Goal: Information Seeking & Learning: Learn about a topic

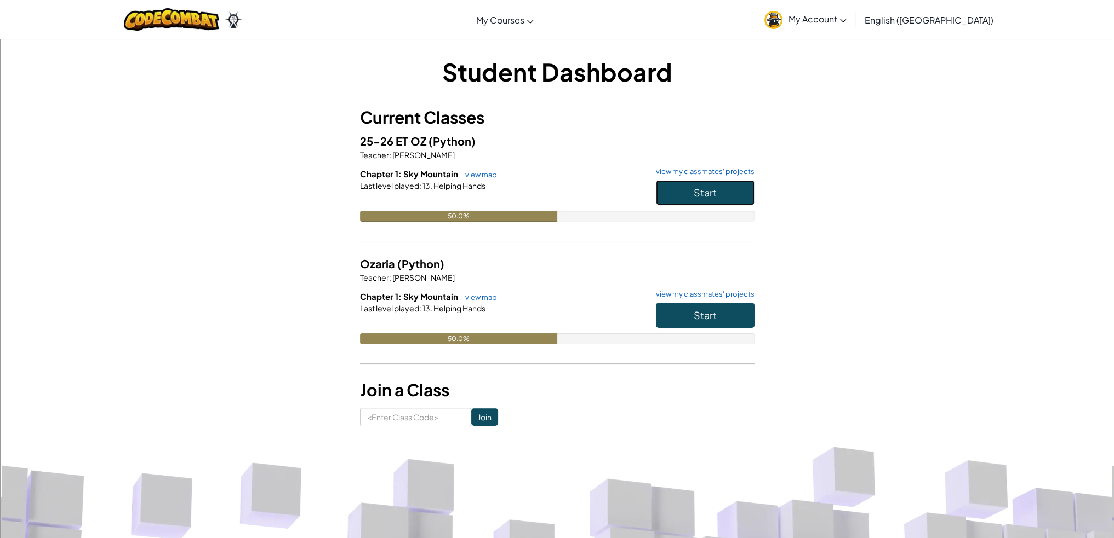
click at [697, 191] on span "Start" at bounding box center [705, 192] width 23 height 13
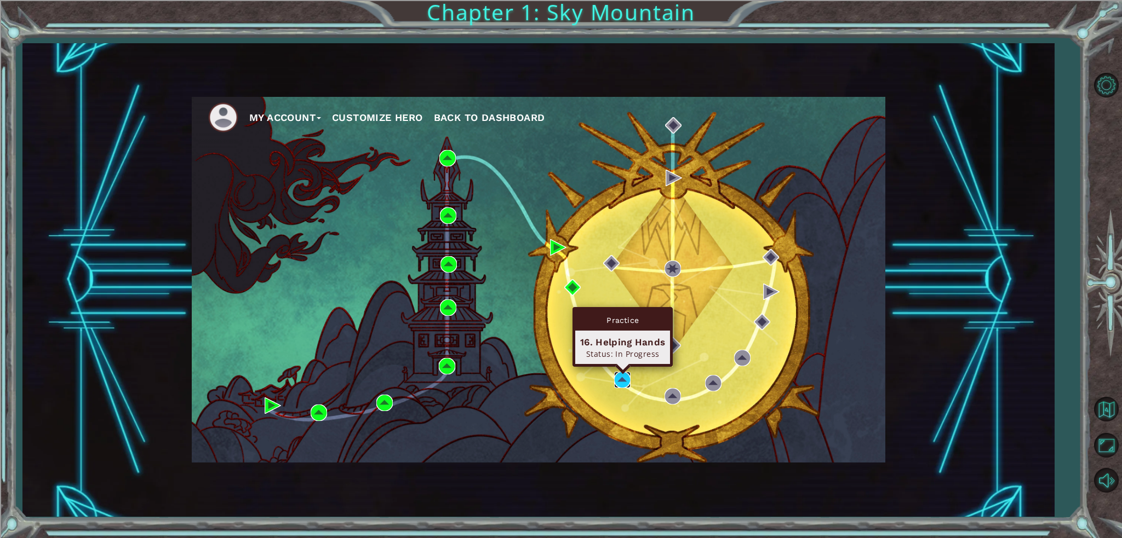
click at [621, 376] on img at bounding box center [622, 380] width 16 height 16
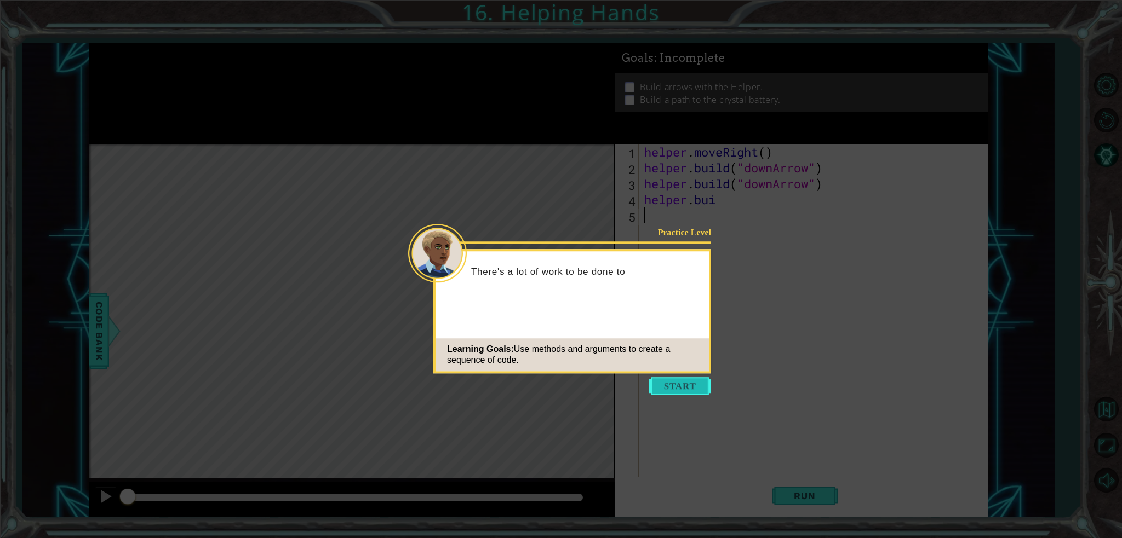
click at [672, 384] on button "Start" at bounding box center [680, 386] width 62 height 18
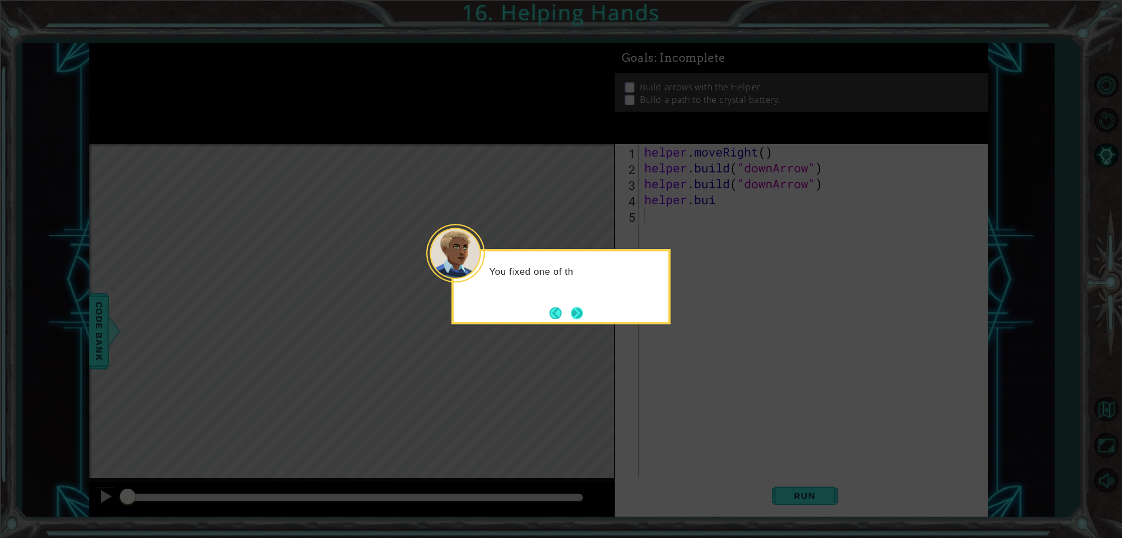
click at [574, 317] on button "Next" at bounding box center [577, 313] width 12 height 12
click at [574, 317] on div "Level Map" at bounding box center [342, 305] width 506 height 323
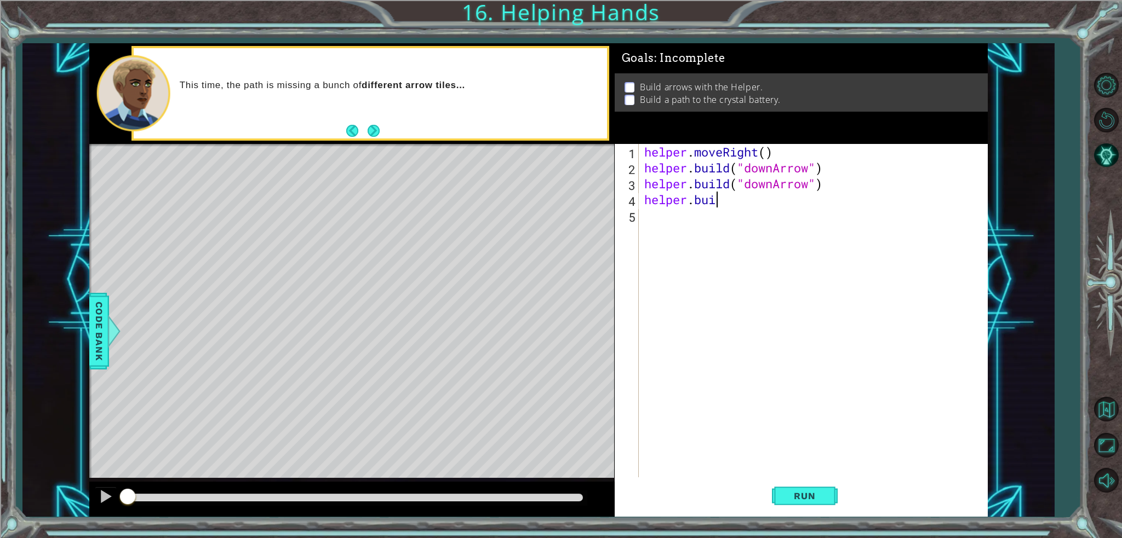
click at [736, 204] on div "helper . moveRight ( ) helper . build ( "downArrow" ) helper . build ( "downArr…" at bounding box center [816, 326] width 348 height 365
type textarea "h"
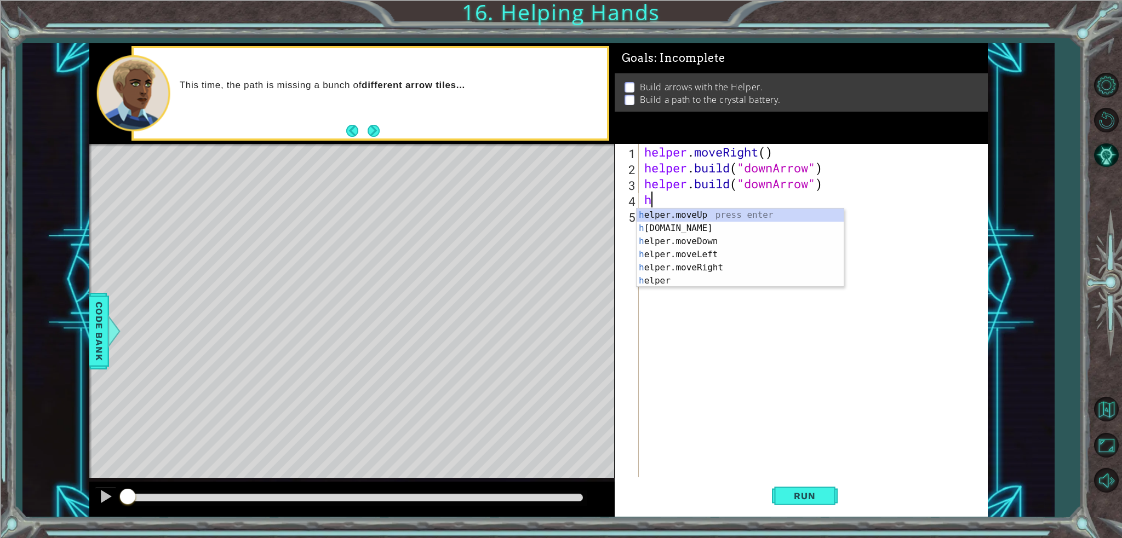
scroll to position [0, 0]
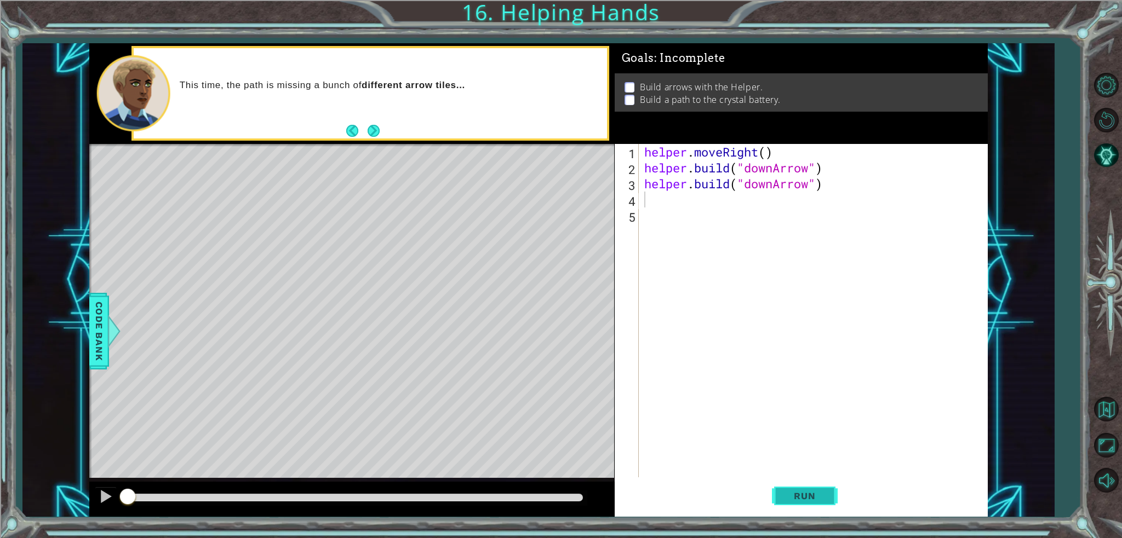
click at [797, 487] on button "Run" at bounding box center [805, 496] width 66 height 37
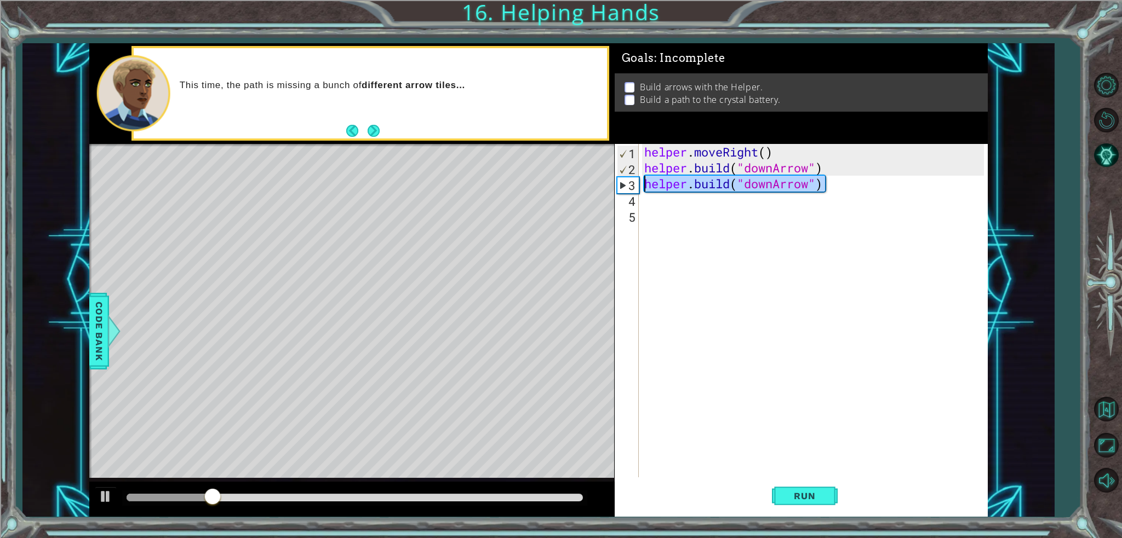
drag, startPoint x: 831, startPoint y: 186, endPoint x: 623, endPoint y: 177, distance: 207.8
click at [623, 177] on div "1 2 3 4 5 helper . moveRight ( ) helper . build ( "downArrow" ) helper . build …" at bounding box center [799, 311] width 369 height 334
type textarea "[DOMAIN_NAME]("downArrow")"
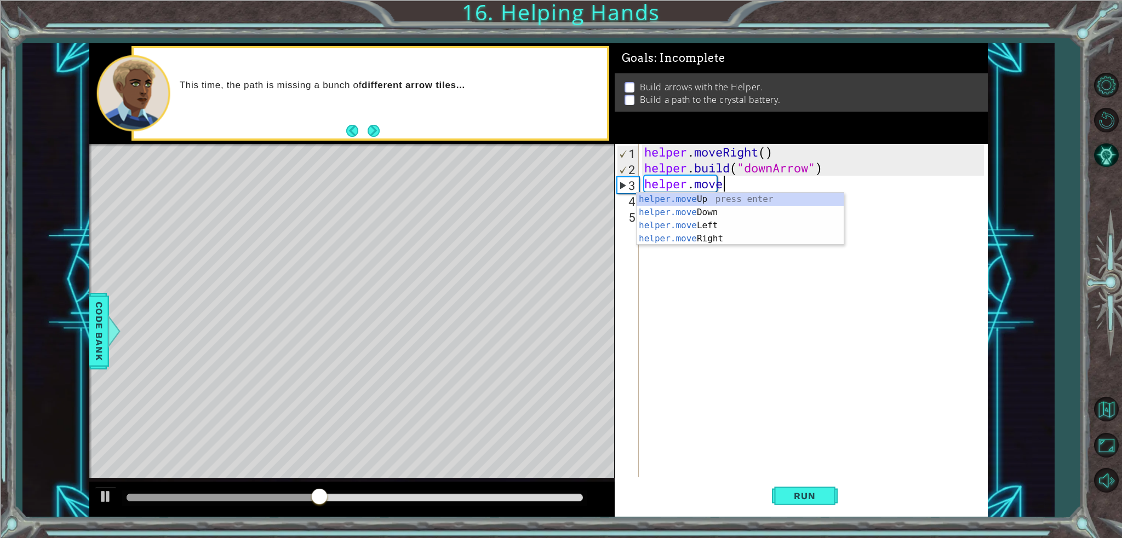
scroll to position [0, 3]
click at [695, 212] on div "helper.move Up press enter helper.move Down press enter helper.move Left press …" at bounding box center [740, 232] width 207 height 79
type textarea "helper.moveDown(1)"
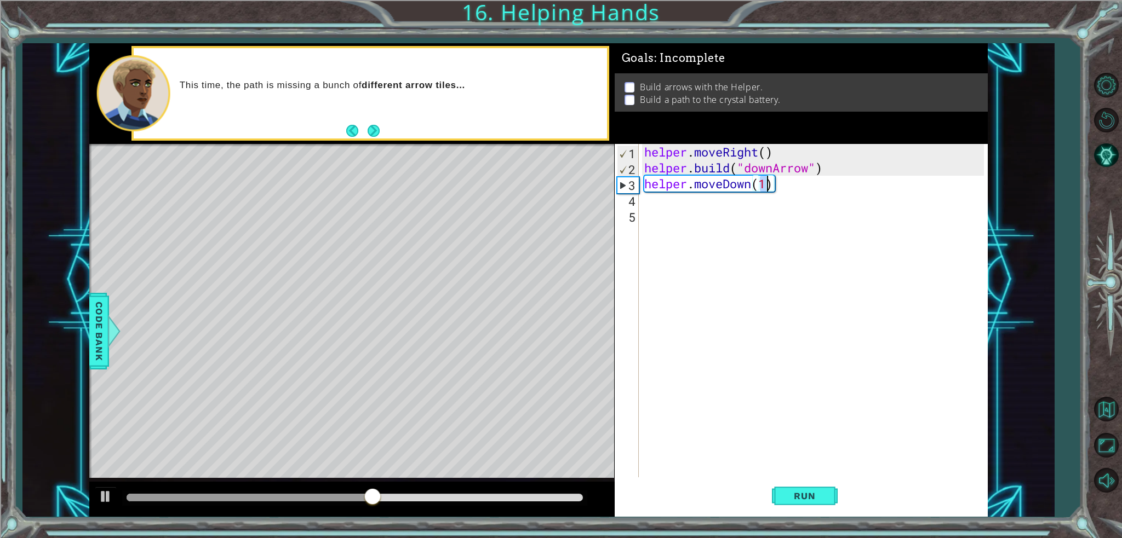
click at [691, 201] on div "helper . moveRight ( ) helper . build ( "downArrow" ) helper . moveDown ( 1 )" at bounding box center [816, 326] width 348 height 365
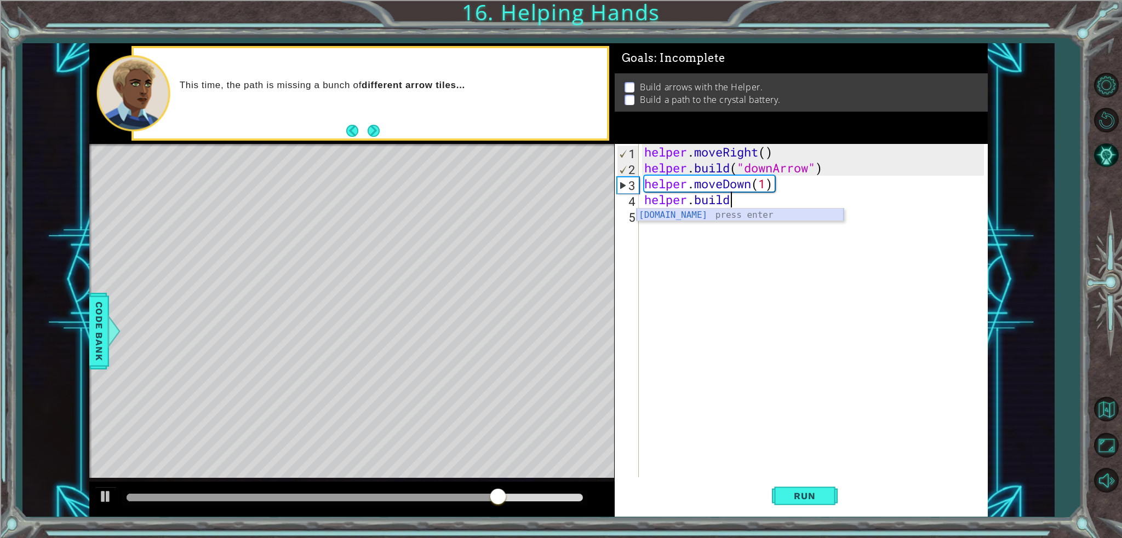
click at [772, 214] on div "[DOMAIN_NAME] press enter" at bounding box center [740, 228] width 207 height 39
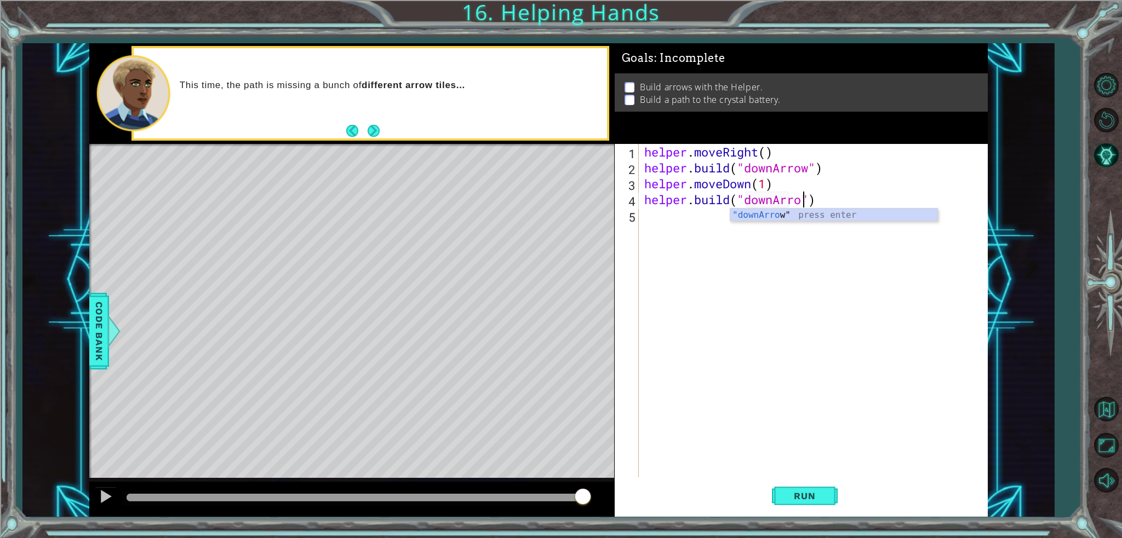
type textarea "[DOMAIN_NAME]("downArrow")"
click at [770, 214] on div ""downArrow " press enter" at bounding box center [833, 228] width 207 height 39
click at [691, 214] on div "helper . moveRight ( ) helper . build ( "downArrow" ) helper . moveDown ( 1 ) h…" at bounding box center [816, 326] width 348 height 365
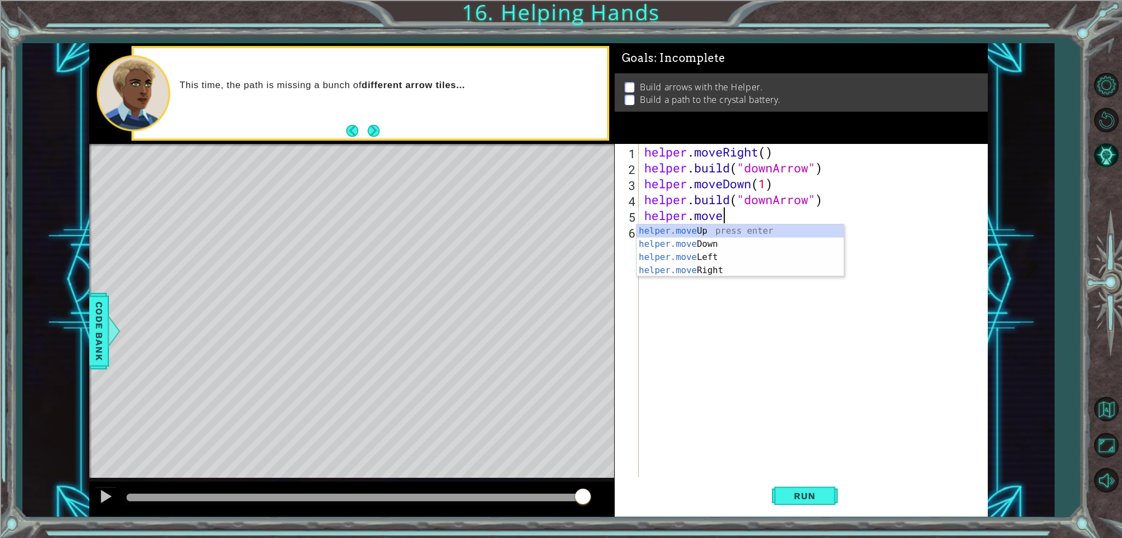
scroll to position [0, 3]
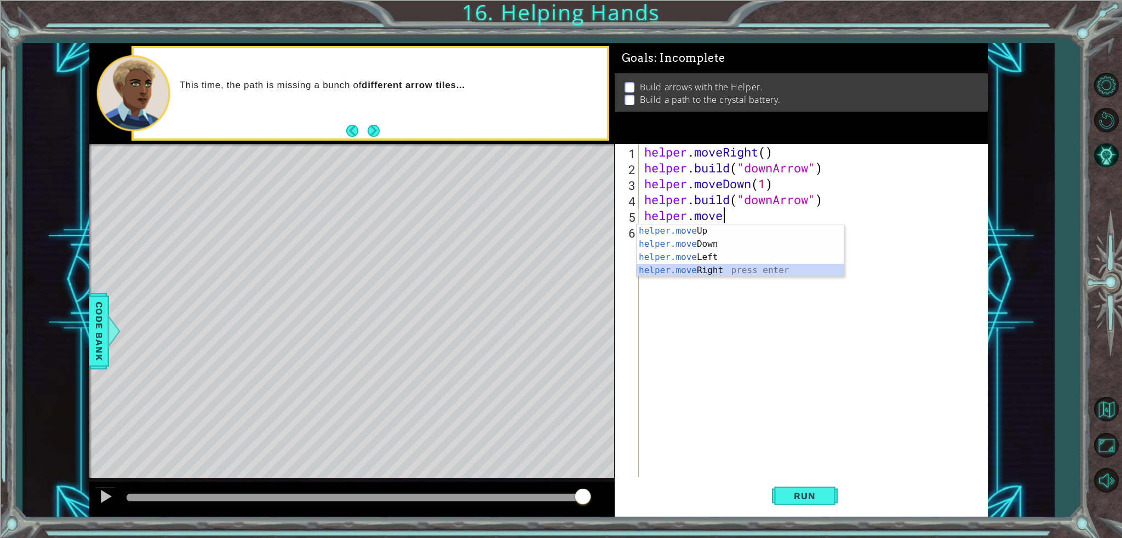
click at [680, 267] on div "helper.move Up press enter helper.move Down press enter helper.move Left press …" at bounding box center [740, 264] width 207 height 79
type textarea "helper.moveRight(1)"
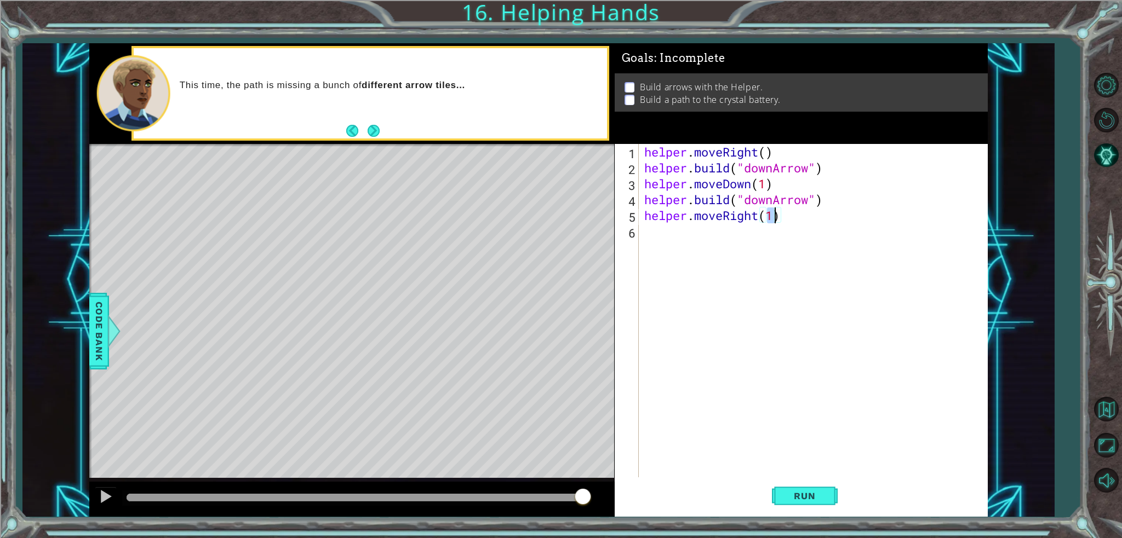
click at [702, 242] on div "helper . moveRight ( ) helper . build ( "downArrow" ) helper . moveDown ( 1 ) h…" at bounding box center [816, 326] width 348 height 365
click at [729, 249] on div "[DOMAIN_NAME] press enter" at bounding box center [740, 259] width 207 height 39
type textarea "[DOMAIN_NAME]("rightArrow")"
click at [731, 255] on div "helper . moveRight ( ) helper . build ( "downArrow" ) helper . moveDown ( 1 ) h…" at bounding box center [816, 326] width 348 height 365
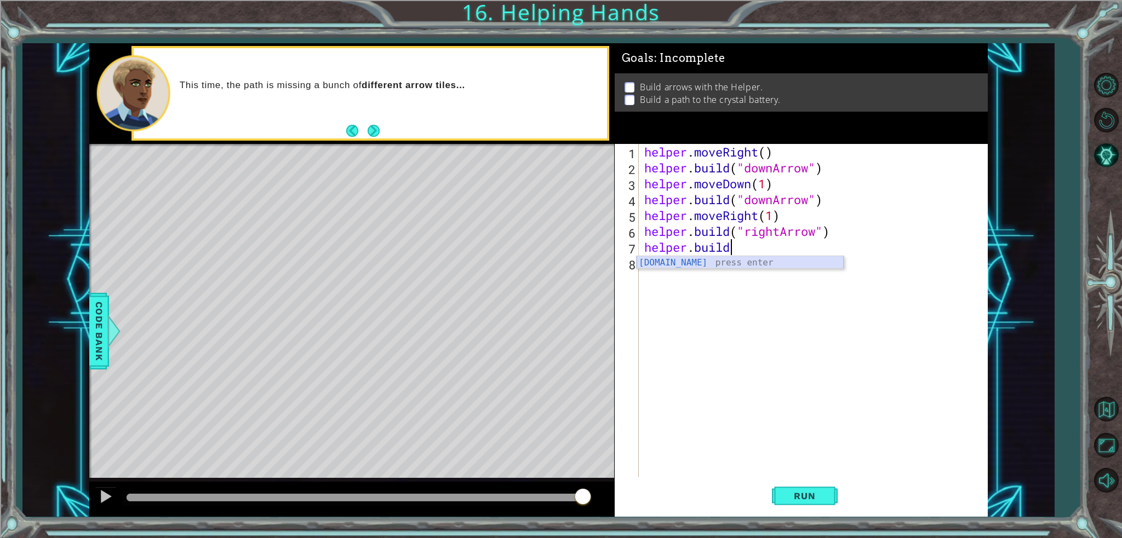
click at [739, 265] on div "[DOMAIN_NAME] press enter" at bounding box center [740, 275] width 207 height 39
type textarea "[DOMAIN_NAME]("rightArrow")"
drag, startPoint x: 835, startPoint y: 260, endPoint x: 747, endPoint y: 256, distance: 88.8
click at [747, 256] on div "helper . moveRight ( ) helper . build ( "downArrow" ) helper . moveDown ( 1 ) h…" at bounding box center [816, 326] width 348 height 365
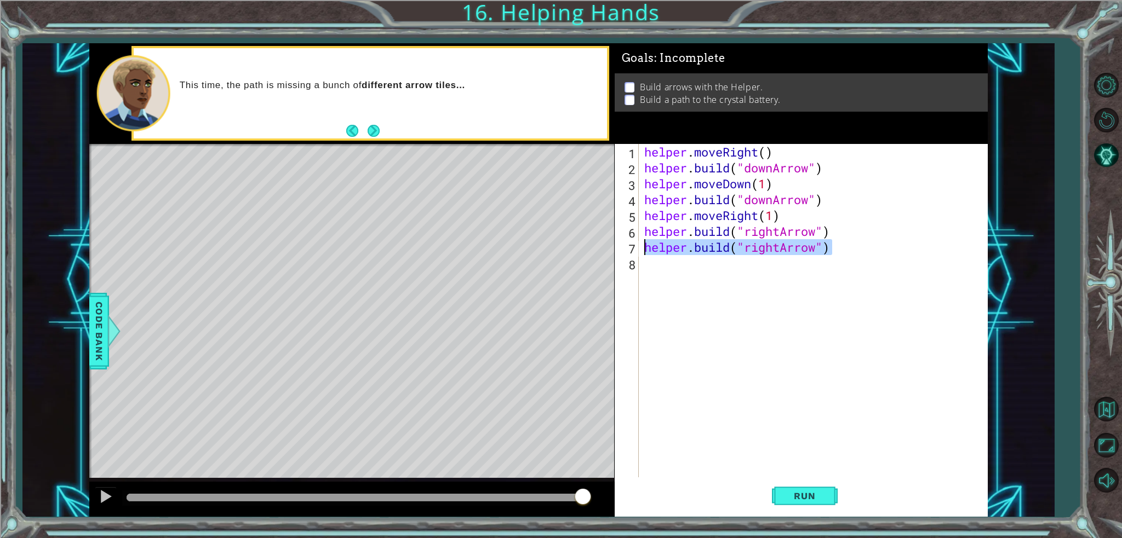
drag, startPoint x: 835, startPoint y: 248, endPoint x: 639, endPoint y: 253, distance: 196.2
click at [639, 253] on div "1 2 3 4 5 6 7 8 helper . moveRight ( ) helper . build ( "downArrow" ) helper . …" at bounding box center [799, 311] width 369 height 334
type textarea "[DOMAIN_NAME]("rightArrow")"
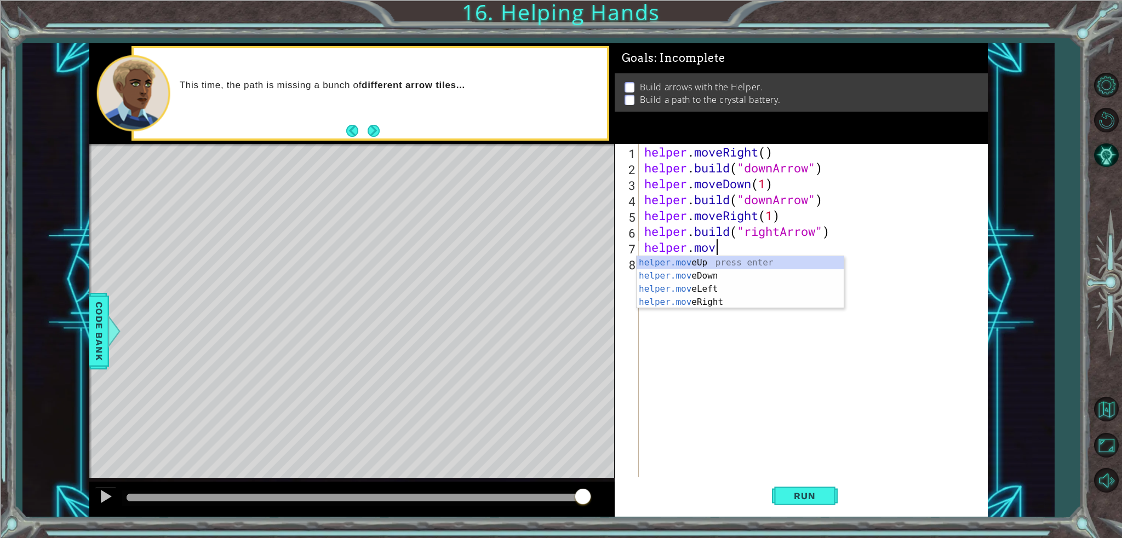
scroll to position [0, 3]
click at [658, 300] on div "helper.move Up press enter helper.move Down press enter helper.move Left press …" at bounding box center [740, 295] width 207 height 79
type textarea "helper.moveRight(1)"
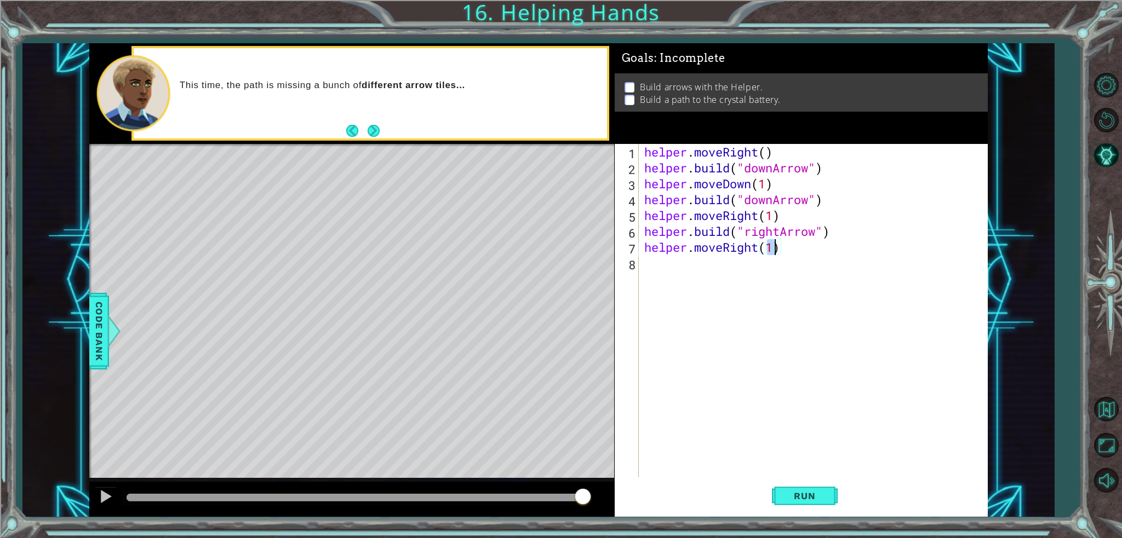
click at [744, 262] on div "helper . moveRight ( ) helper . build ( "downArrow" ) helper . moveDown ( 1 ) h…" at bounding box center [816, 326] width 348 height 365
click at [730, 282] on div "helper.buil d press enter" at bounding box center [740, 291] width 207 height 39
click at [785, 486] on button "Run" at bounding box center [805, 496] width 66 height 37
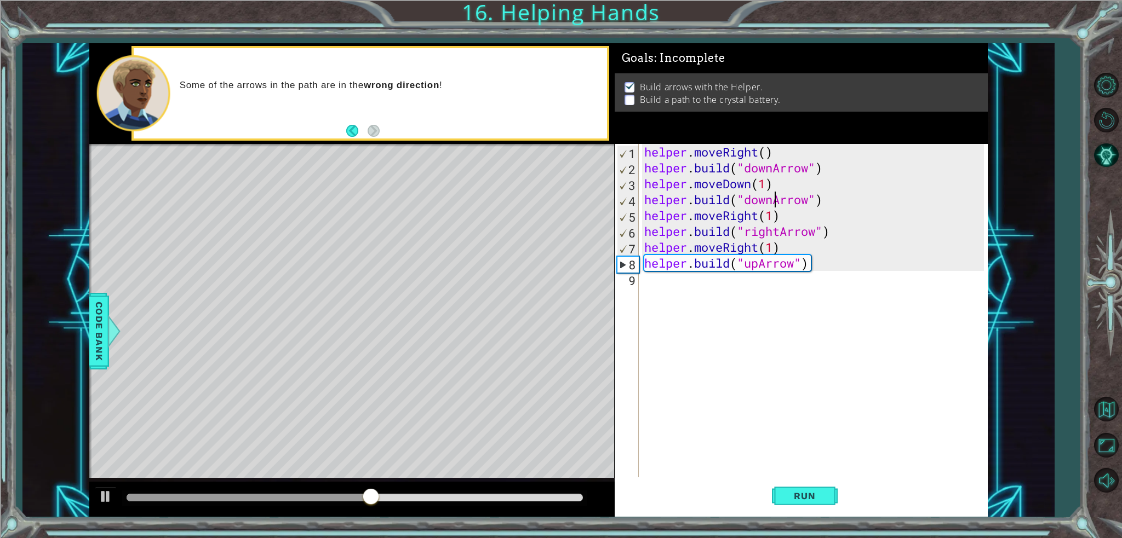
click at [774, 200] on div "helper . moveRight ( ) helper . build ( "downArrow" ) helper . moveDown ( 1 ) h…" at bounding box center [816, 326] width 348 height 365
type textarea "[DOMAIN_NAME]("rightArrow")"
click at [832, 495] on button "Run" at bounding box center [805, 496] width 66 height 37
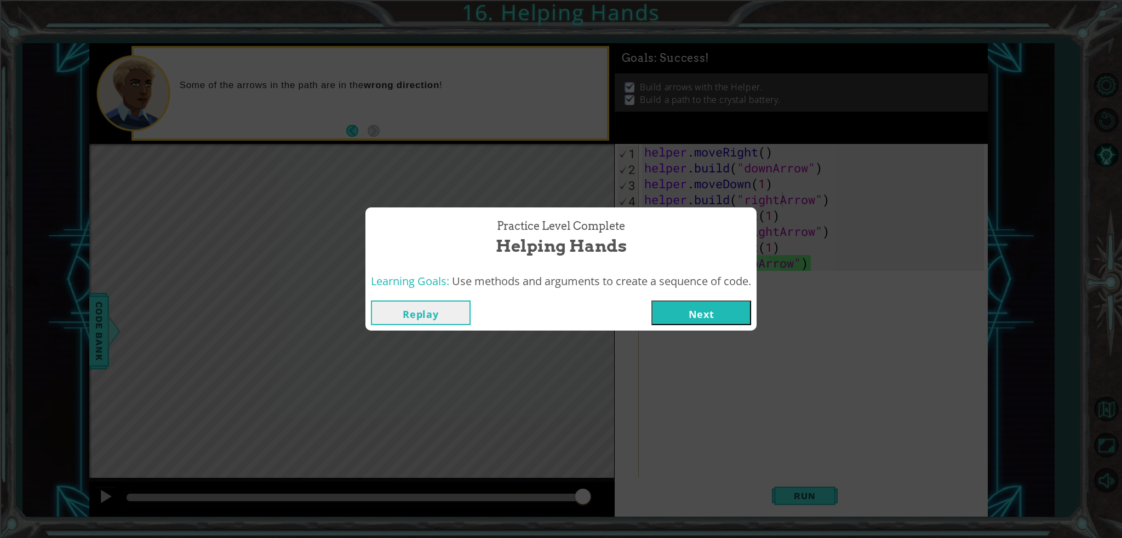
click at [685, 319] on button "Next" at bounding box center [701, 313] width 100 height 25
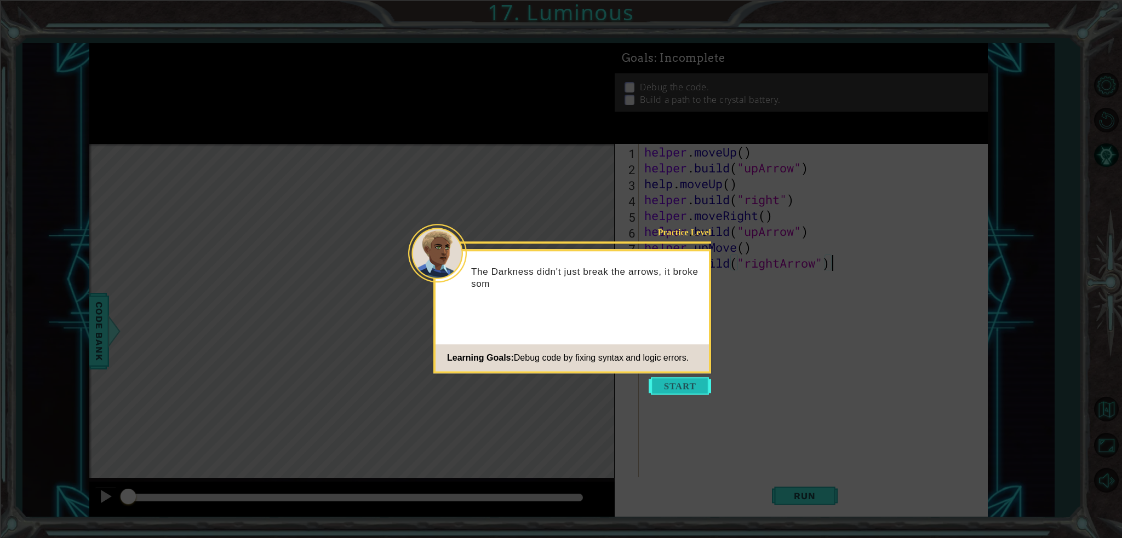
click at [688, 387] on button "Start" at bounding box center [680, 386] width 62 height 18
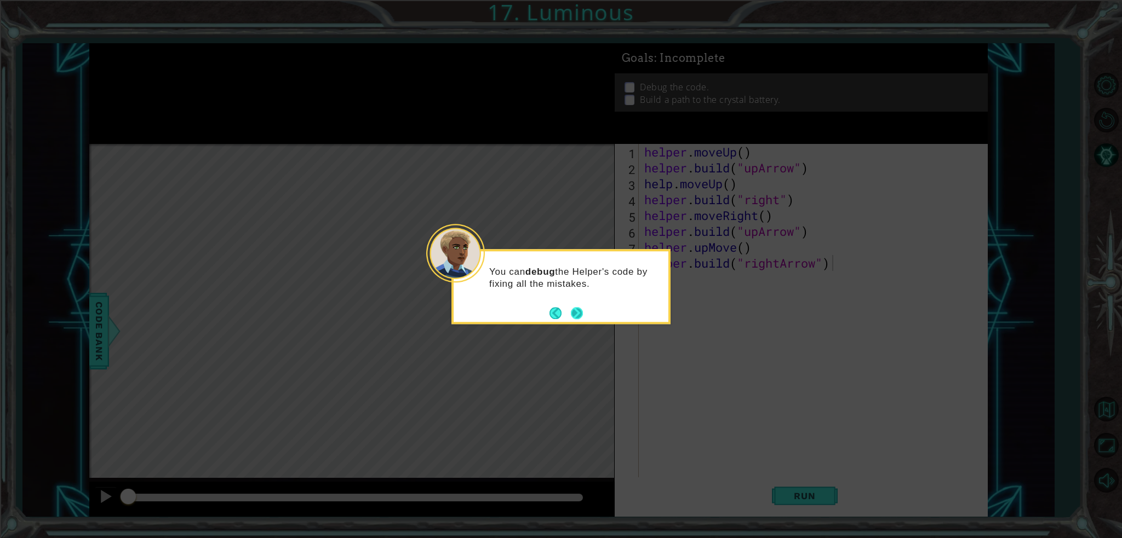
click at [576, 317] on button "Next" at bounding box center [576, 313] width 13 height 13
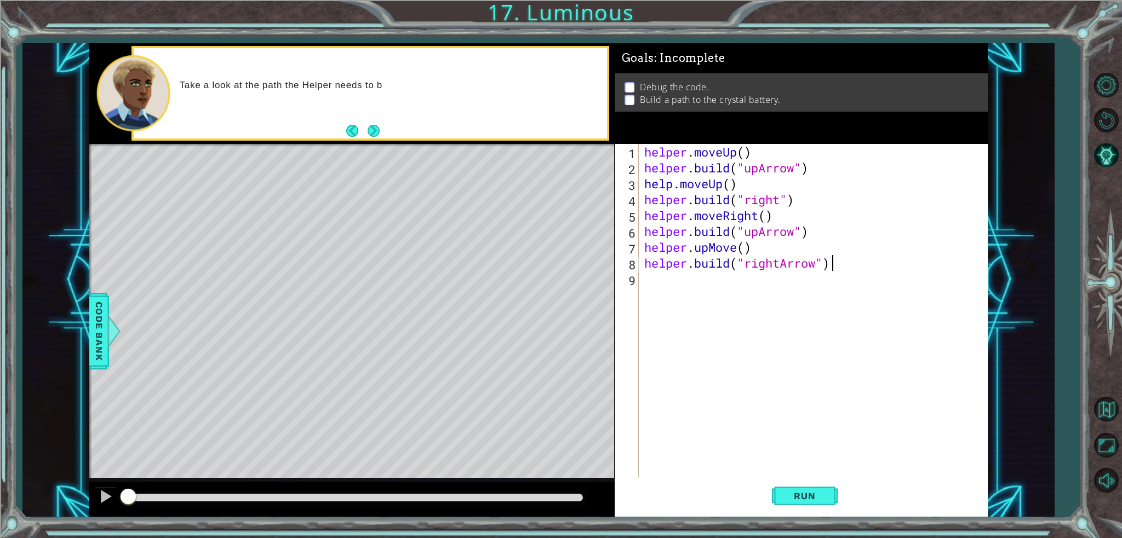
click at [371, 57] on div "Take a look at the path the Helper needs to b" at bounding box center [370, 93] width 473 height 90
click at [375, 129] on button "Next" at bounding box center [373, 130] width 15 height 15
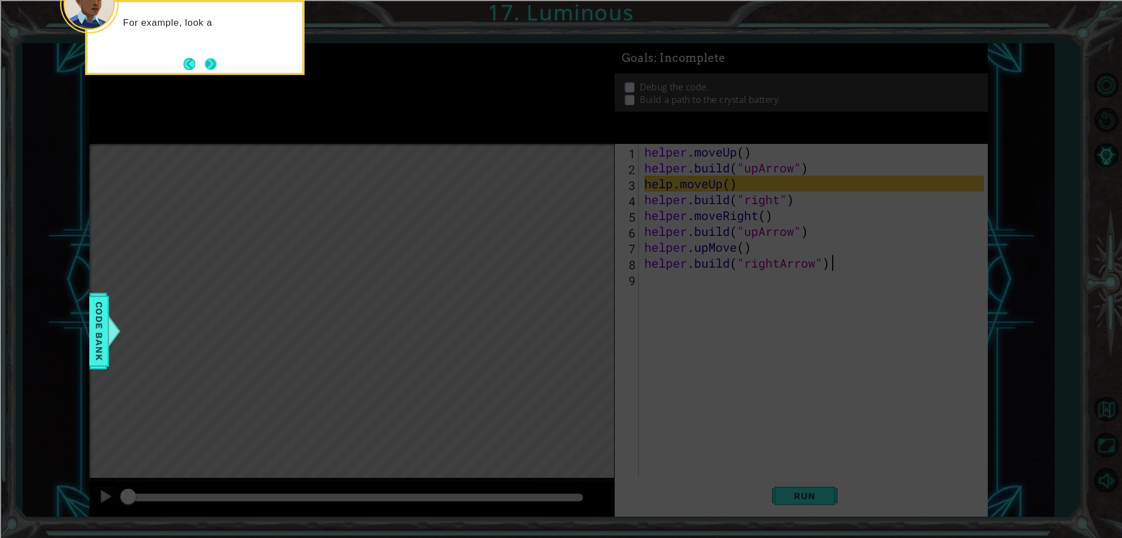
click at [208, 59] on button "Next" at bounding box center [210, 64] width 13 height 13
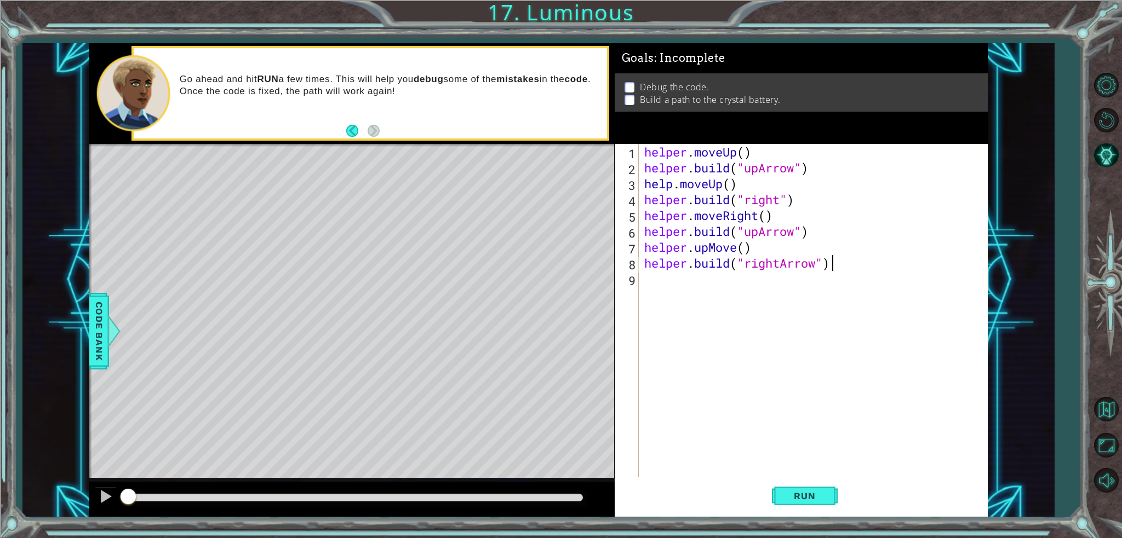
click at [731, 186] on div "helper . moveUp ( ) helper . build ( "upArrow" ) help . moveUp ( ) helper . bui…" at bounding box center [816, 326] width 348 height 365
click at [781, 201] on div "helper . moveUp ( ) helper . build ( "upArrow" ) help . moveUp ( ) helper . bui…" at bounding box center [816, 326] width 348 height 365
click at [850, 217] on div ""rightArrow " press enter" at bounding box center [833, 228] width 207 height 39
click at [758, 230] on div "helper . moveUp ( ) helper . build ( "upArrow" ) help . moveUp ( ) helper . bui…" at bounding box center [816, 326] width 348 height 365
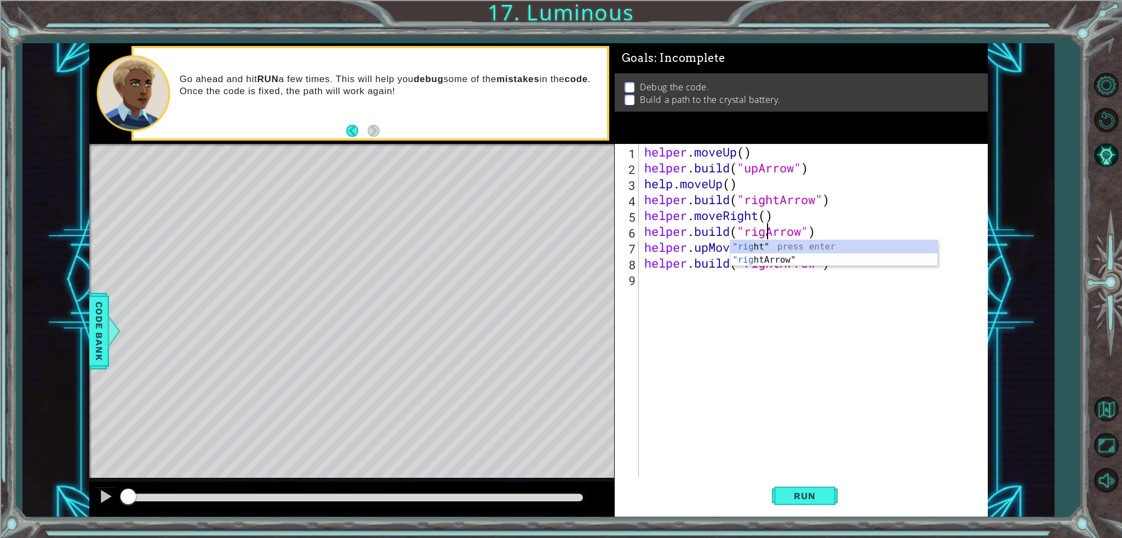
scroll to position [0, 6]
click at [767, 258] on div ""right " press enter "right Arrow" press enter" at bounding box center [833, 266] width 207 height 53
click at [736, 248] on div "helper . moveUp ( ) helper . build ( "upArrow" ) help . moveUp ( ) helper . bui…" at bounding box center [816, 326] width 348 height 365
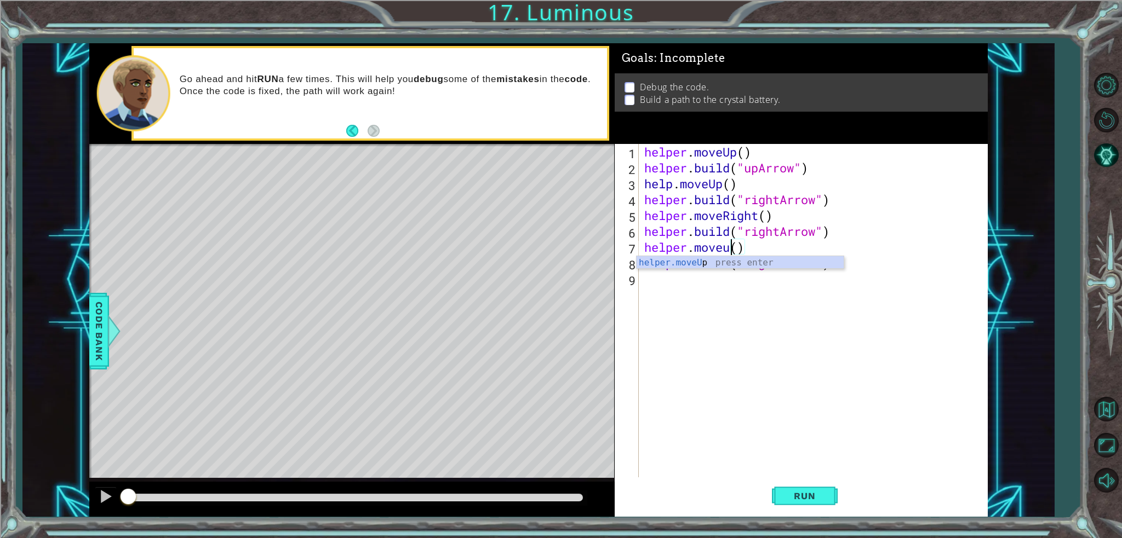
scroll to position [0, 4]
click at [778, 260] on div "helper.moveUp press enter" at bounding box center [740, 275] width 207 height 39
click at [738, 261] on div "helper . moveUp ( ) helper . build ( "upArrow" ) help . moveUp ( ) helper . bui…" at bounding box center [816, 326] width 348 height 365
click at [678, 187] on div "helper . moveUp ( ) helper . build ( "upArrow" ) help . moveUp ( ) helper . bui…" at bounding box center [816, 326] width 348 height 365
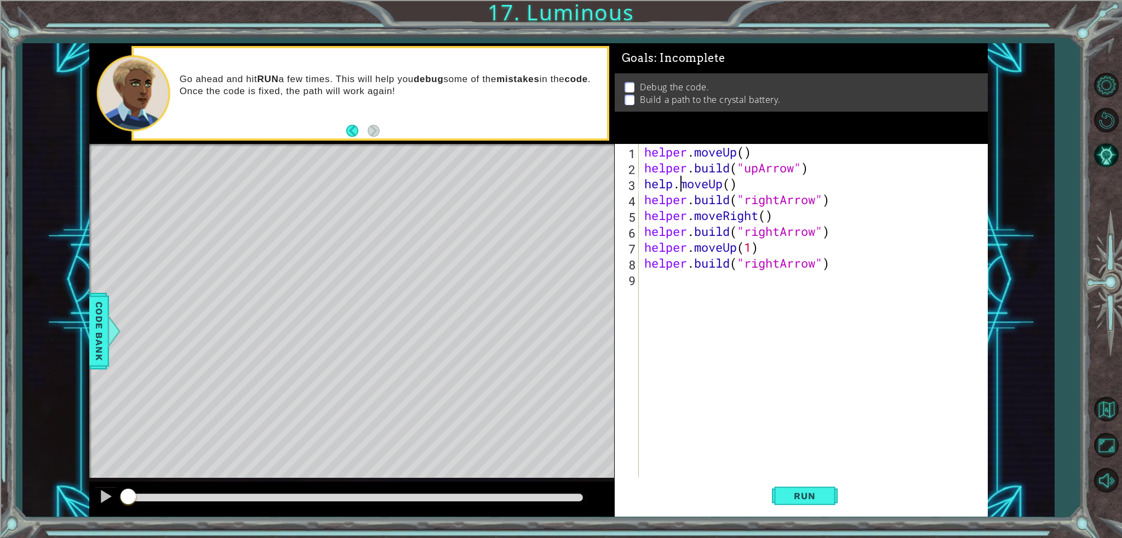
click at [670, 188] on div "helper . moveUp ( ) helper . build ( "upArrow" ) help . moveUp ( ) helper . bui…" at bounding box center [816, 326] width 348 height 365
type textarea "helper.moveUp()"
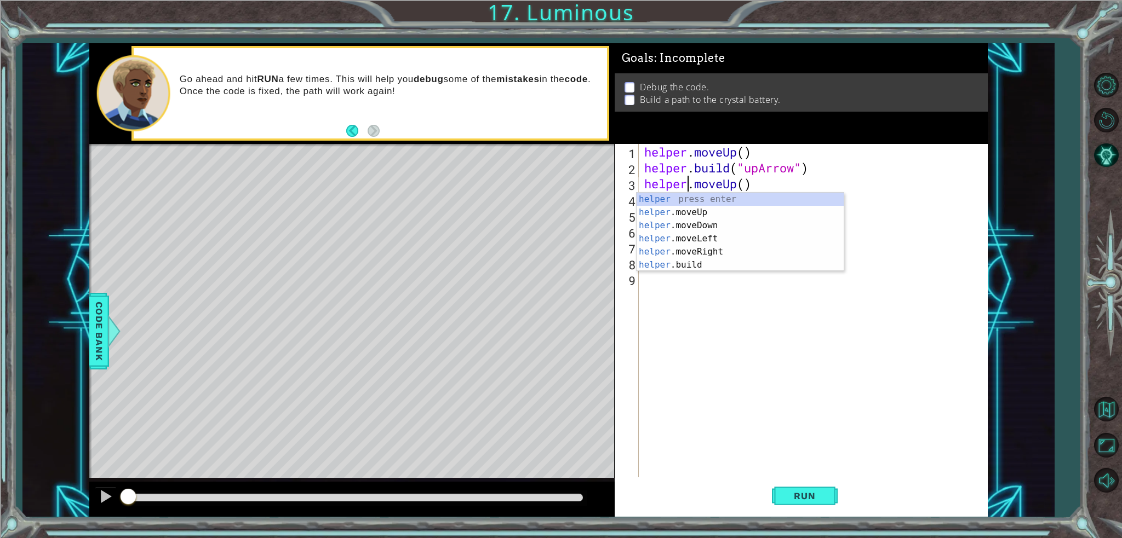
click at [747, 333] on div "helper . moveUp ( ) helper . build ( "upArrow" ) helper . moveUp ( ) helper . b…" at bounding box center [816, 326] width 348 height 365
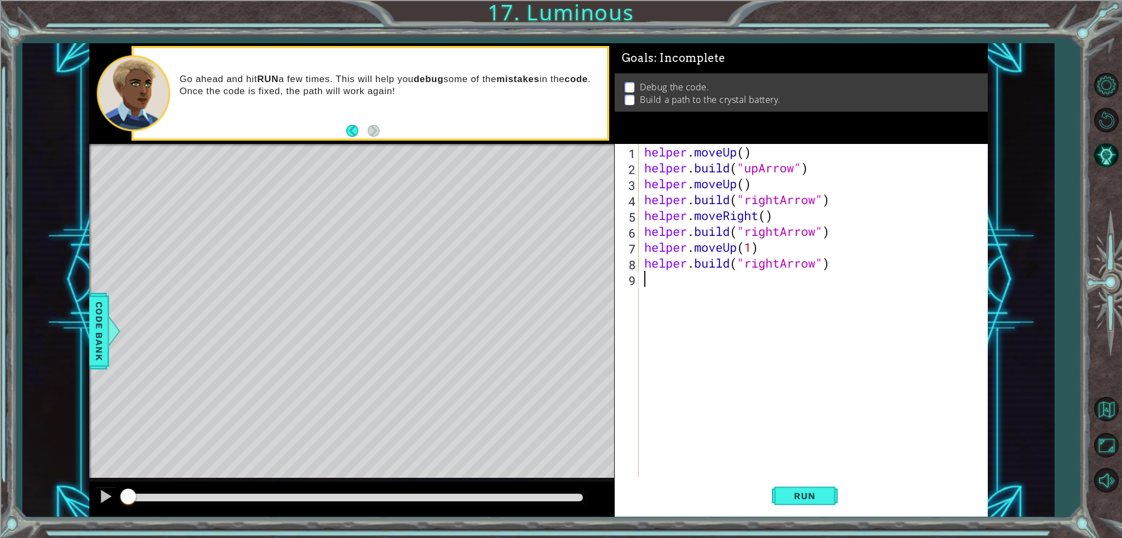
scroll to position [0, 0]
click at [734, 254] on div "helper . moveUp ( ) helper . build ( "upArrow" ) helper . moveUp ( ) helper . b…" at bounding box center [816, 326] width 348 height 365
type textarea "helper.moveRight(1)"
click at [755, 297] on div "helper . moveUp ( ) helper . build ( "upArrow" ) helper . moveUp ( ) helper . b…" at bounding box center [816, 326] width 348 height 365
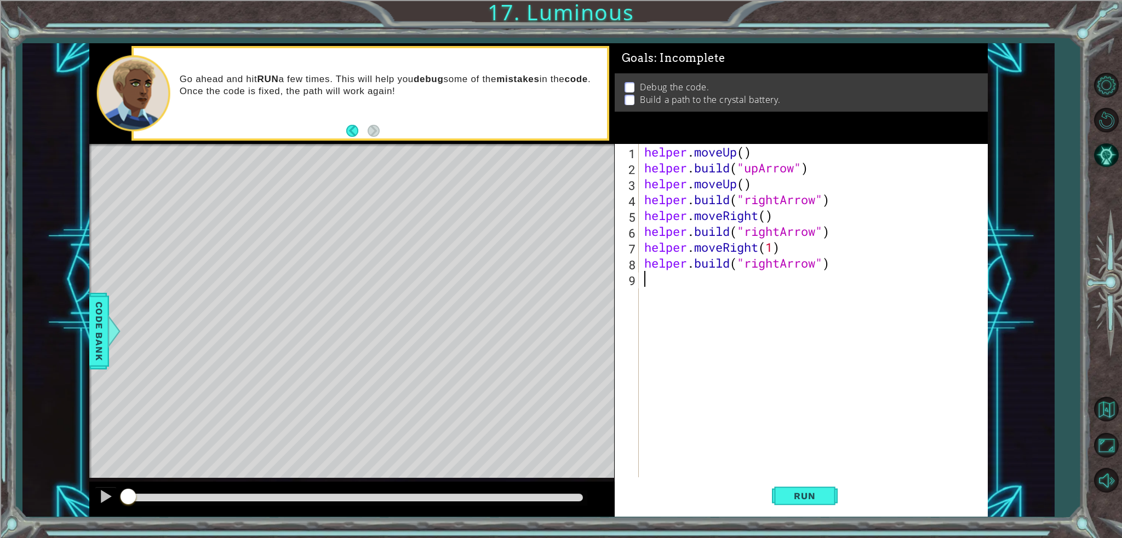
scroll to position [0, 0]
click at [782, 260] on div "helper . moveUp ( ) helper . build ( "upArrow" ) helper . moveUp ( ) helper . b…" at bounding box center [816, 326] width 348 height 365
type textarea "[DOMAIN_NAME]("upArrow")"
click at [803, 502] on button "Run" at bounding box center [805, 496] width 66 height 37
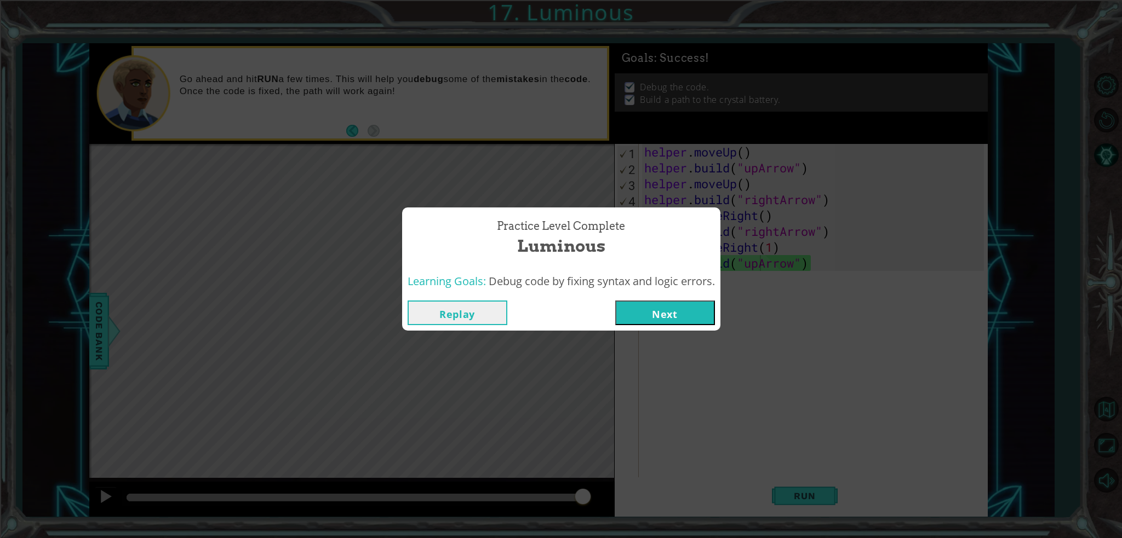
click at [635, 308] on button "Next" at bounding box center [665, 313] width 100 height 25
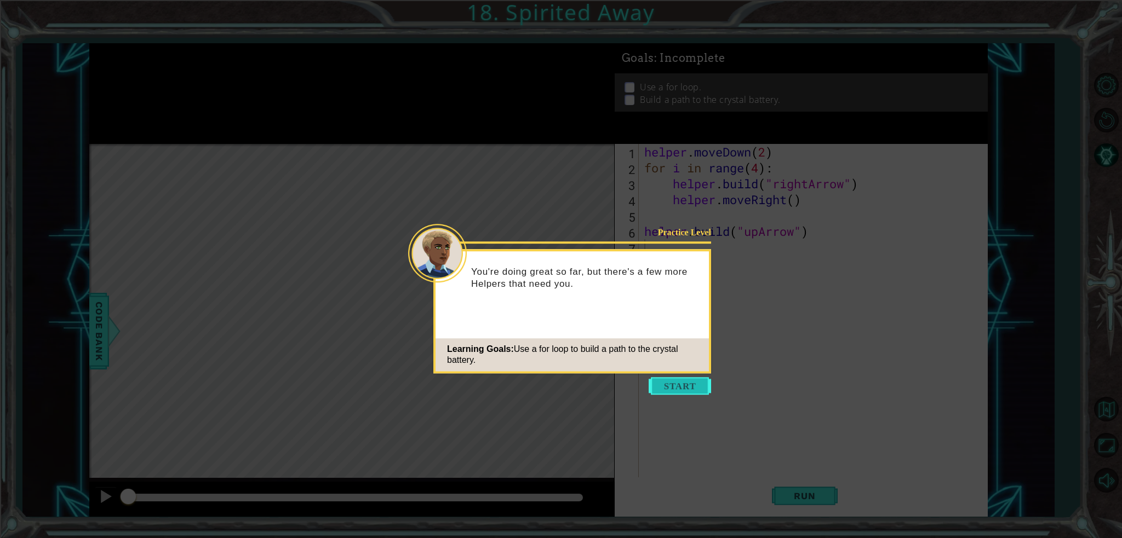
click at [684, 383] on button "Start" at bounding box center [680, 386] width 62 height 18
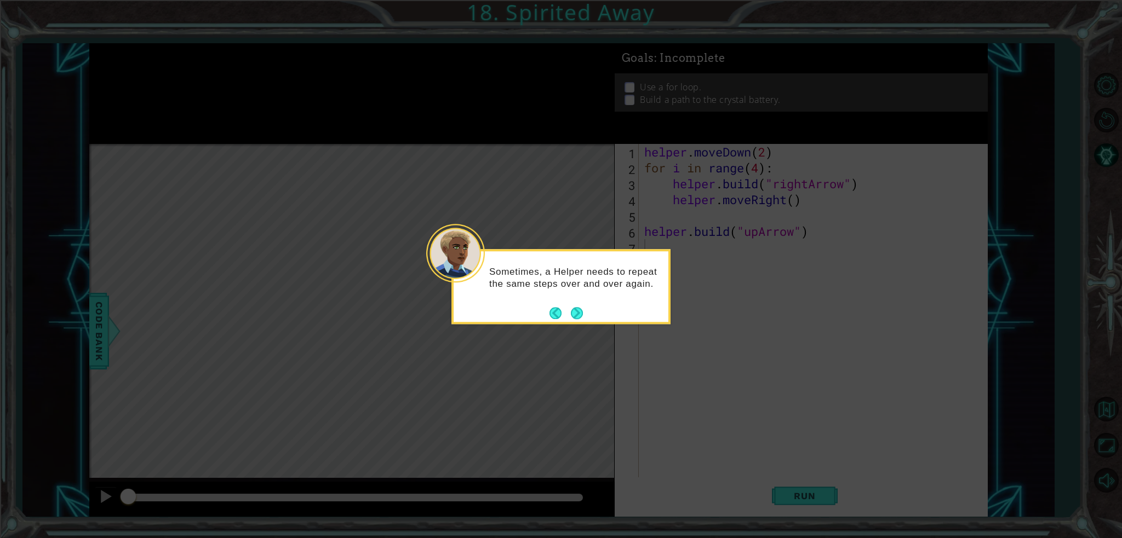
drag, startPoint x: 583, startPoint y: 308, endPoint x: 640, endPoint y: 291, distance: 59.4
click at [639, 291] on div "Sometimes, a Helper needs to repeat the same steps over and over again." at bounding box center [561, 281] width 215 height 60
click at [583, 319] on button "Next" at bounding box center [577, 313] width 12 height 12
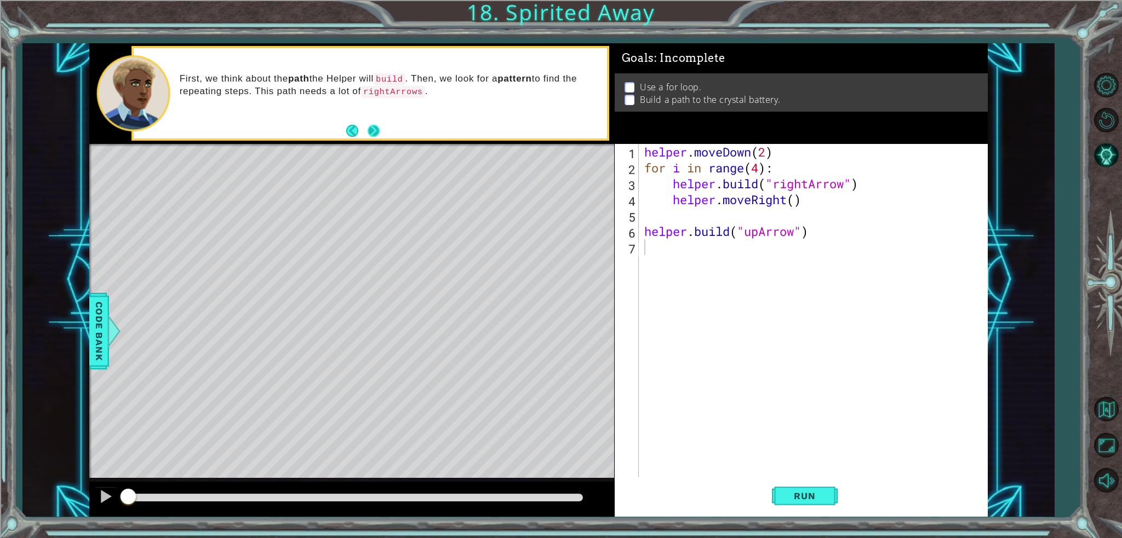
click at [377, 131] on button "Next" at bounding box center [374, 130] width 13 height 13
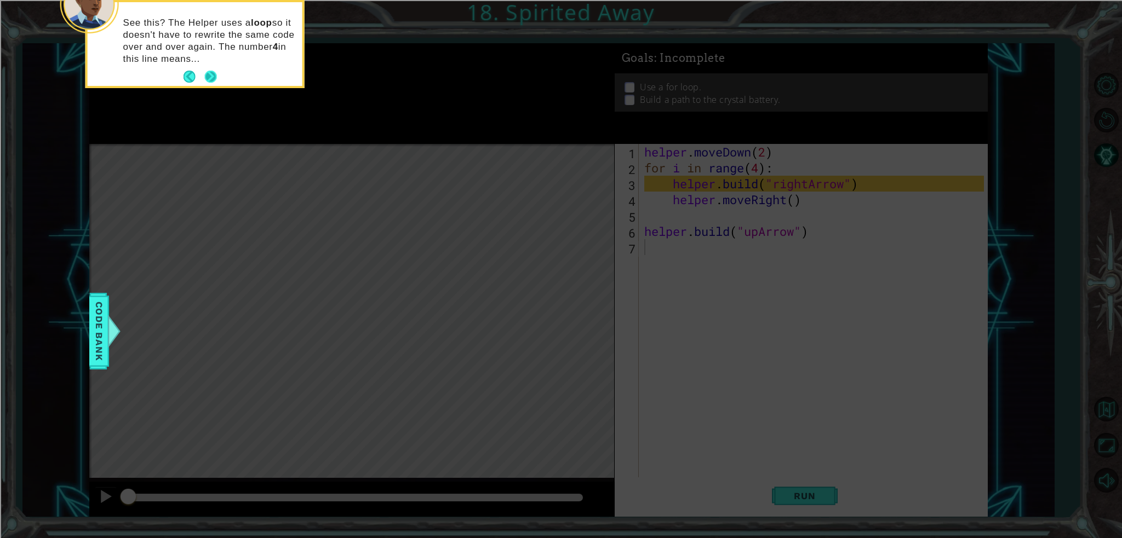
click at [212, 78] on button "Next" at bounding box center [210, 77] width 13 height 13
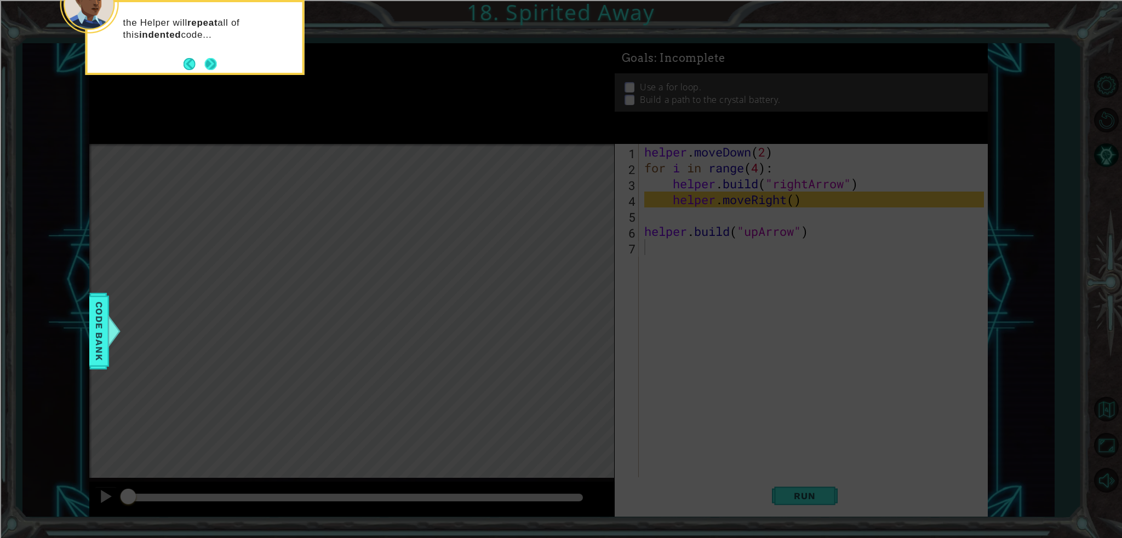
click at [203, 59] on footer at bounding box center [200, 64] width 33 height 16
click at [208, 63] on button "Next" at bounding box center [211, 64] width 12 height 12
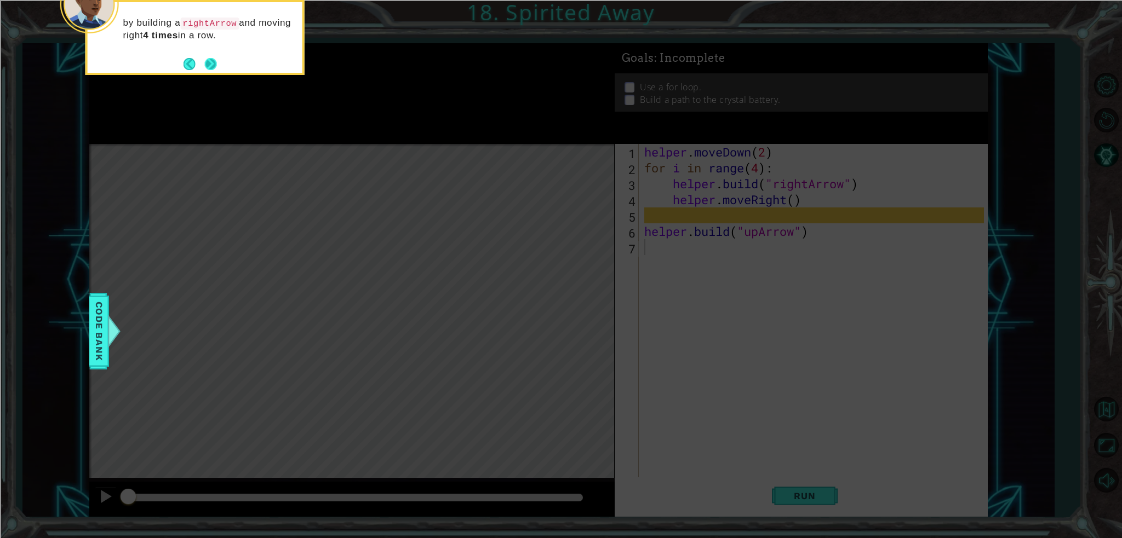
click at [214, 67] on button "Next" at bounding box center [210, 64] width 12 height 12
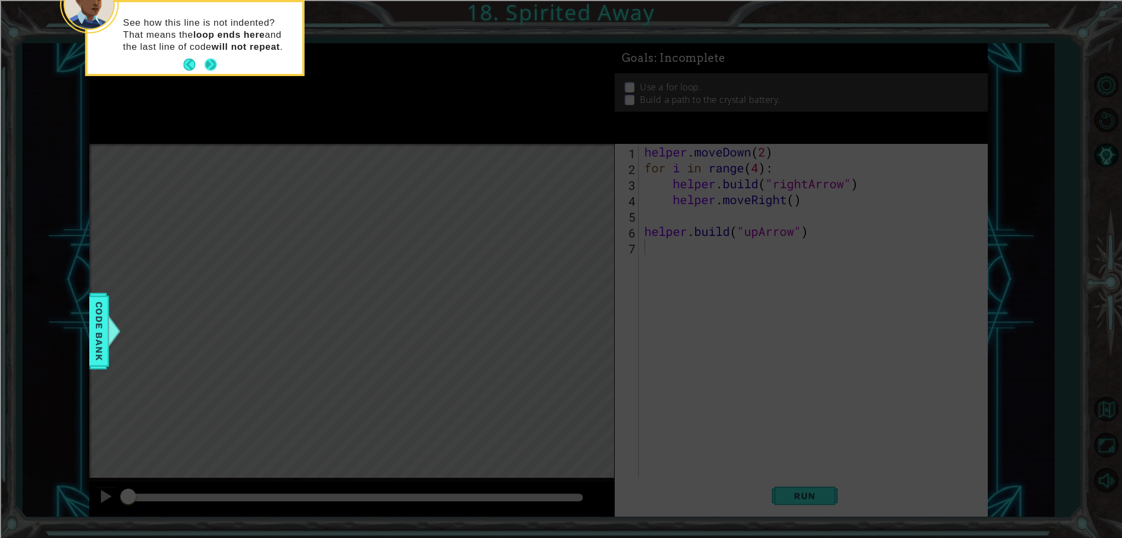
click at [213, 67] on button "Next" at bounding box center [210, 65] width 13 height 13
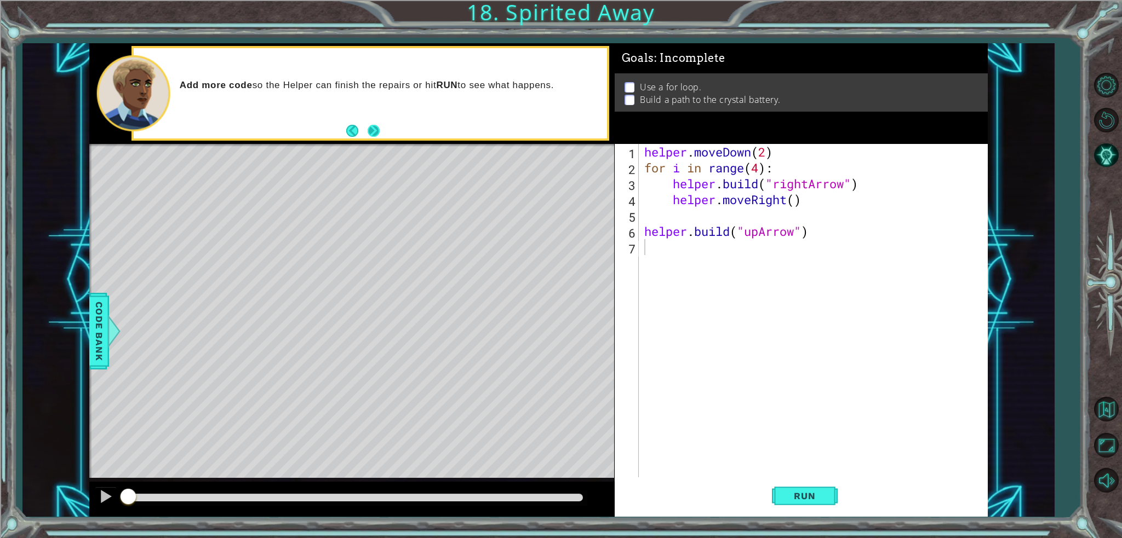
click at [372, 133] on button "Next" at bounding box center [374, 131] width 12 height 12
click at [802, 492] on span "Run" at bounding box center [804, 496] width 43 height 11
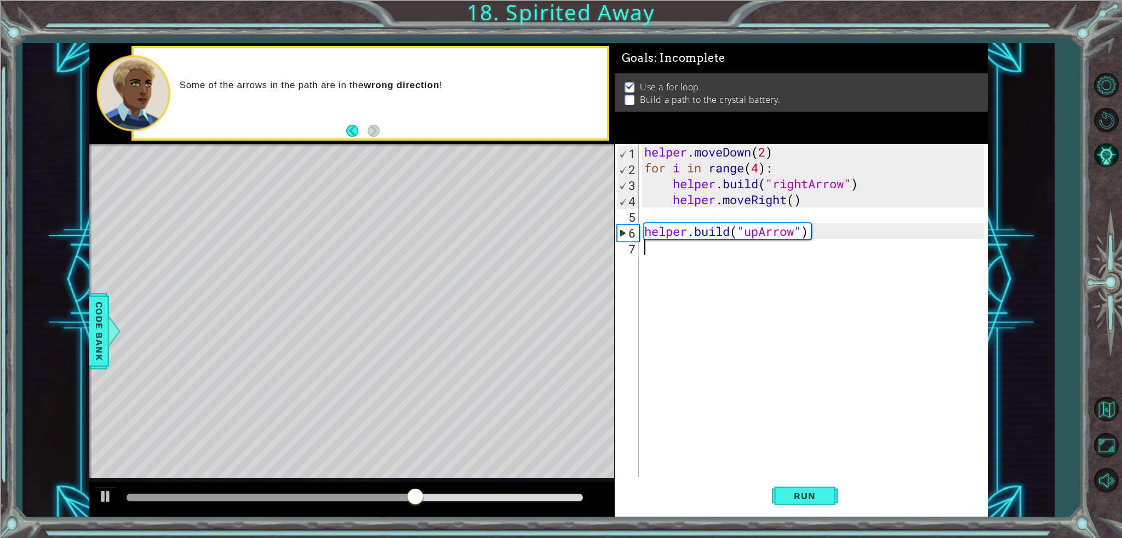
click at [691, 170] on div "helper . moveDown ( 2 ) for i in range ( 4 ) : helper . build ( "rightArrow" ) …" at bounding box center [816, 326] width 348 height 365
type textarea "for i in range(4):"
click at [695, 255] on div "helper . moveDown ( 2 ) for i in range ( 4 ) : helper . build ( "rightArrow" ) …" at bounding box center [816, 326] width 348 height 365
click at [689, 219] on div "helper . moveDown ( 2 ) for i in range ( 4 ) : helper . build ( "rightArrow" ) …" at bounding box center [816, 326] width 348 height 365
click at [675, 253] on div "helper . moveDown ( 2 ) for i in range ( 4 ) : helper . build ( "rightArrow" ) …" at bounding box center [816, 326] width 348 height 365
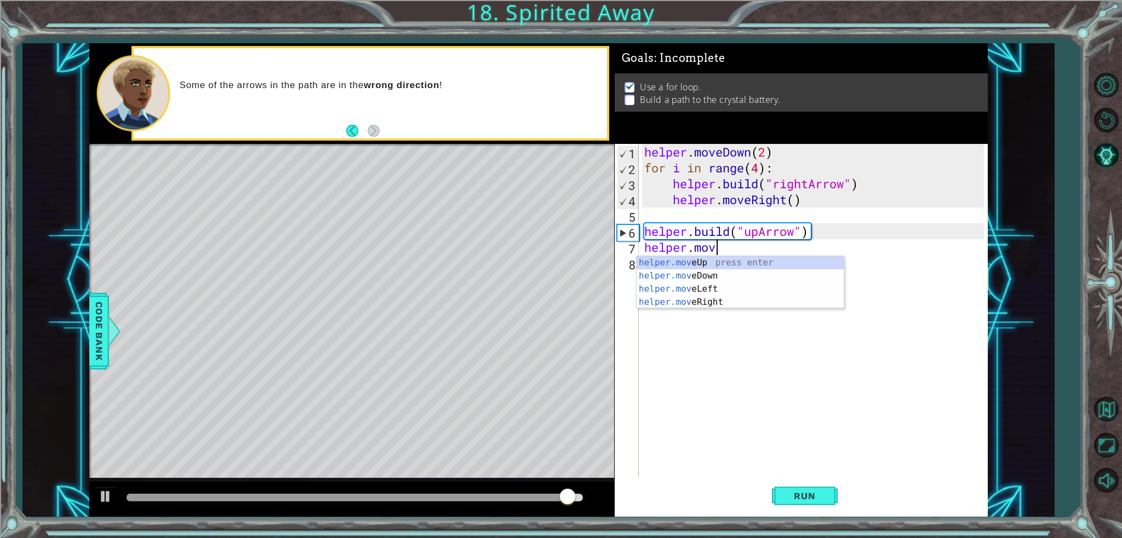
scroll to position [0, 3]
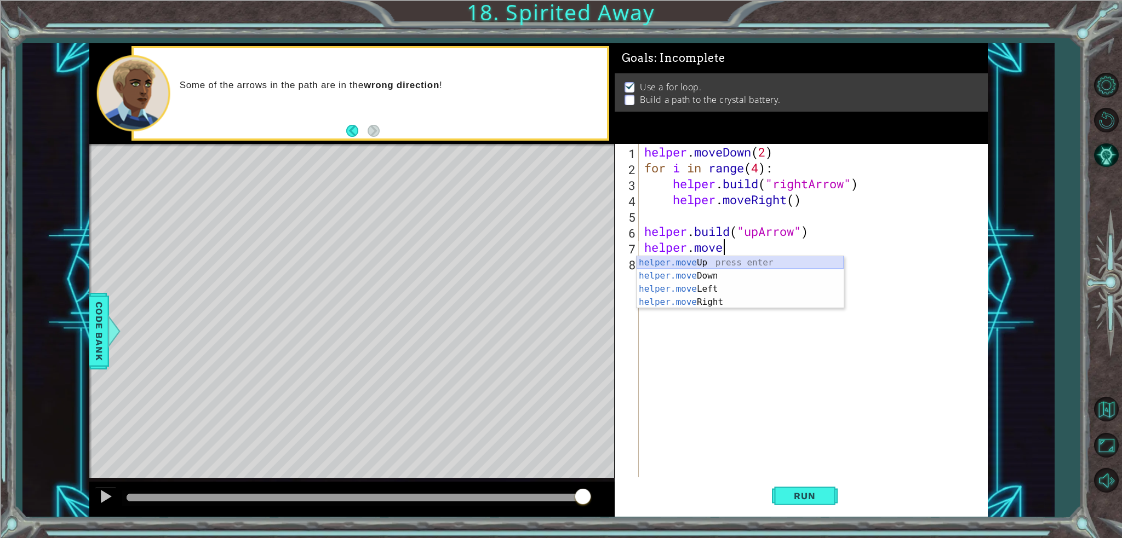
click at [724, 265] on div "helper.move Up press enter helper.move Down press enter helper.move Left press …" at bounding box center [740, 295] width 207 height 79
type textarea "helper.moveUp(1)"
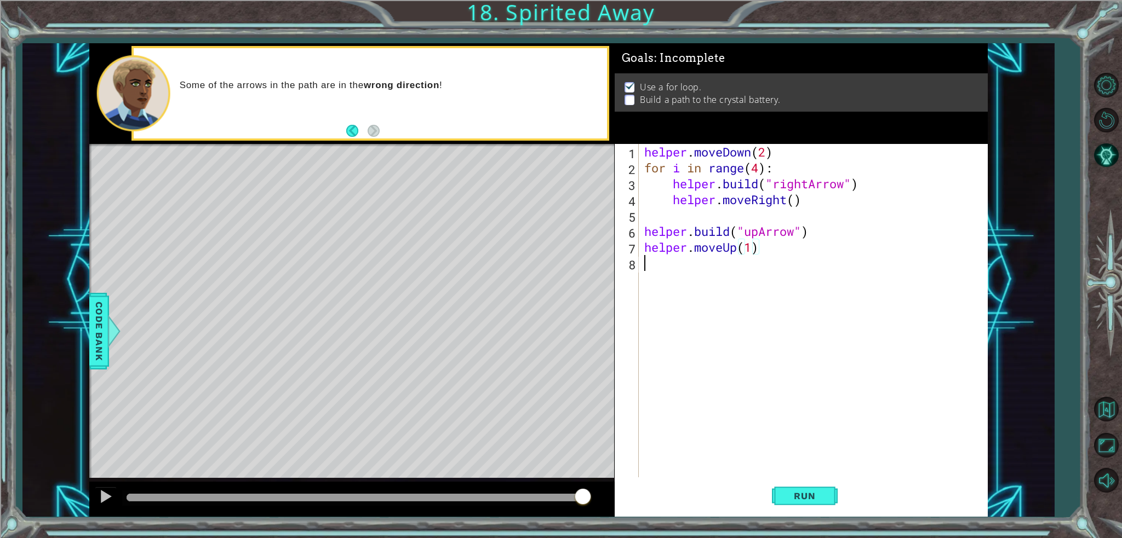
click at [710, 261] on div "helper . moveDown ( 2 ) for i in range ( 4 ) : helper . build ( "rightArrow" ) …" at bounding box center [816, 326] width 348 height 365
click at [721, 278] on div "[DOMAIN_NAME] press enter" at bounding box center [740, 291] width 207 height 39
click at [774, 267] on div "helper . moveDown ( 2 ) for i in range ( 4 ) : helper . build ( "rightArrow" ) …" at bounding box center [813, 311] width 342 height 334
click at [778, 266] on div "helper . moveDown ( 2 ) for i in range ( 4 ) : helper . build ( "rightArrow" ) …" at bounding box center [816, 326] width 348 height 365
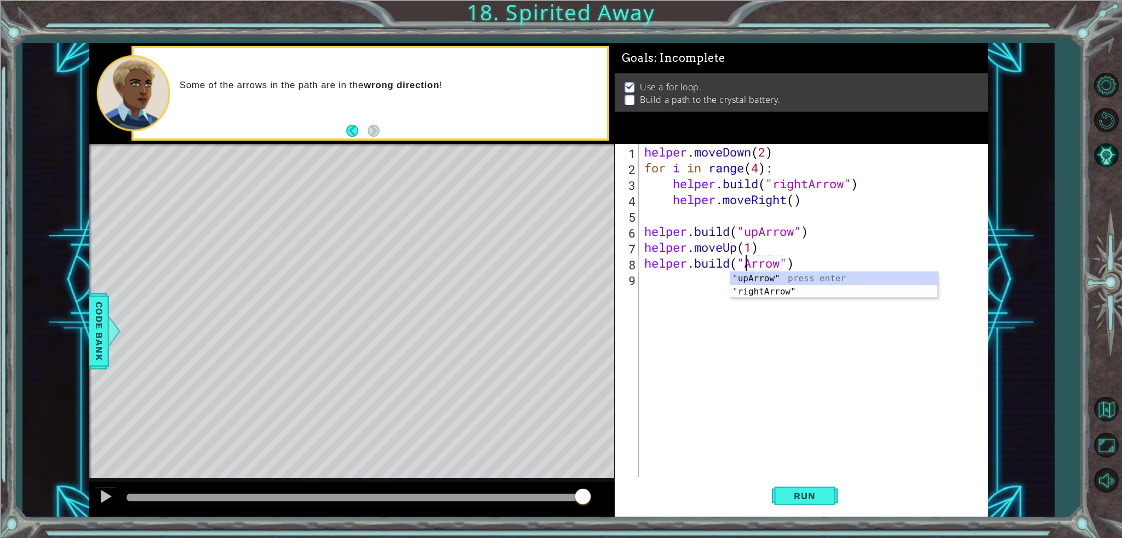
scroll to position [0, 5]
click at [742, 274] on div ""up Arrow" press enter" at bounding box center [833, 291] width 207 height 39
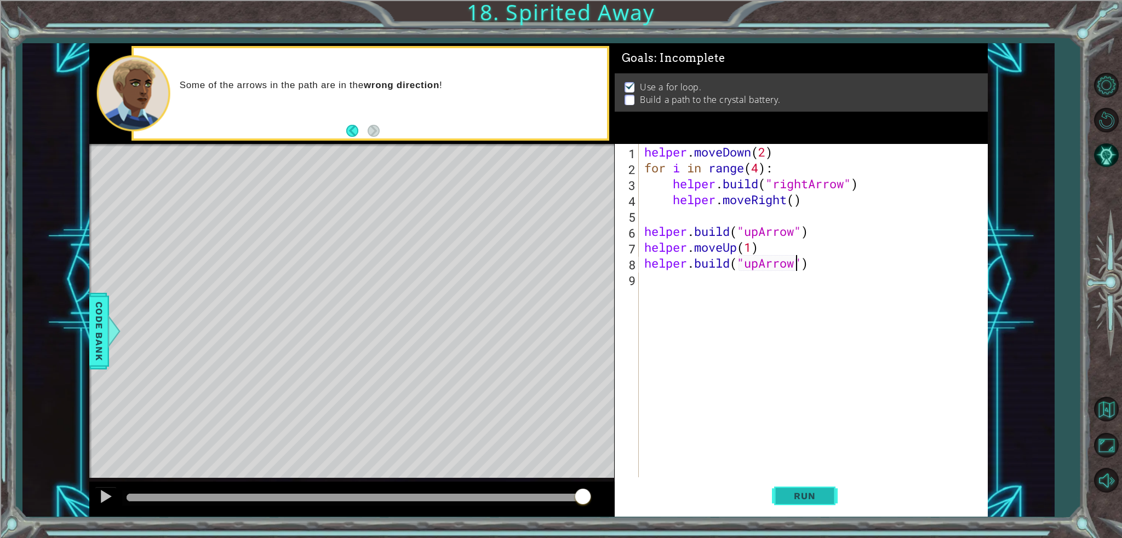
type textarea "[DOMAIN_NAME]("upArrow")"
click at [813, 496] on span "Run" at bounding box center [804, 496] width 43 height 11
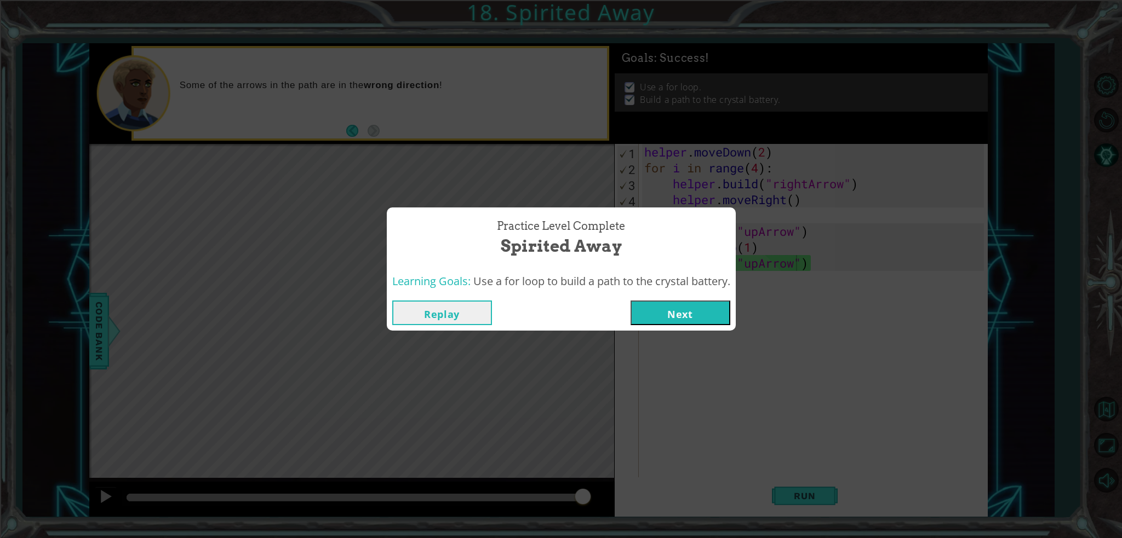
click at [686, 313] on button "Next" at bounding box center [681, 313] width 100 height 25
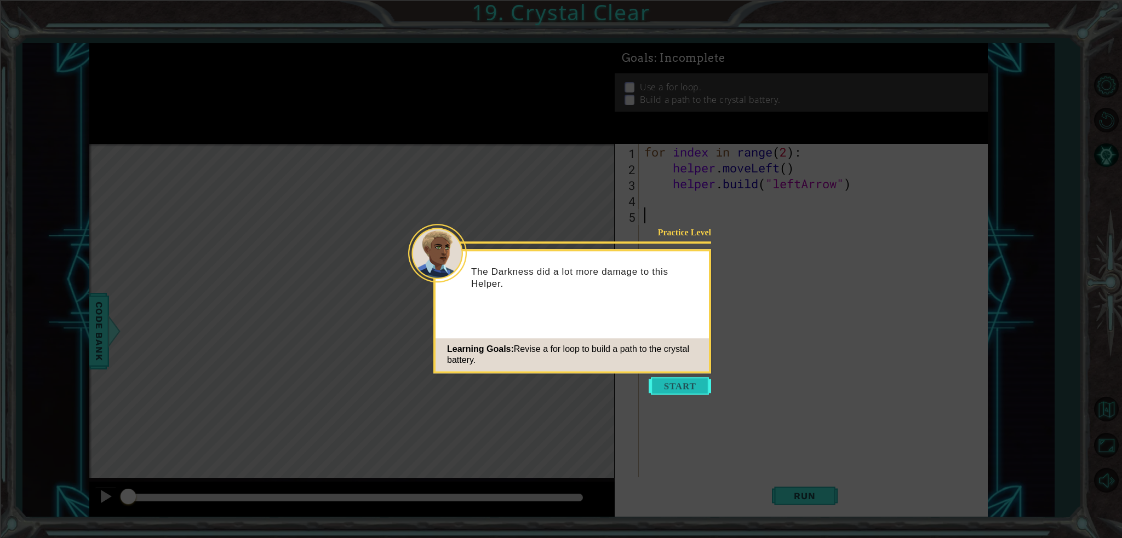
click at [664, 378] on button "Start" at bounding box center [680, 386] width 62 height 18
